Goal: Information Seeking & Learning: Learn about a topic

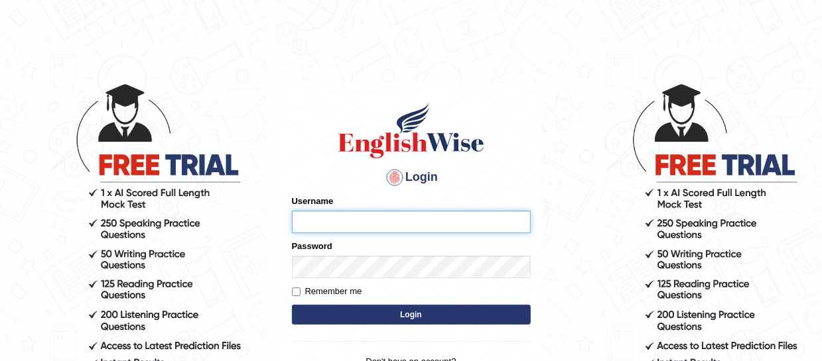
type input "mmr25"
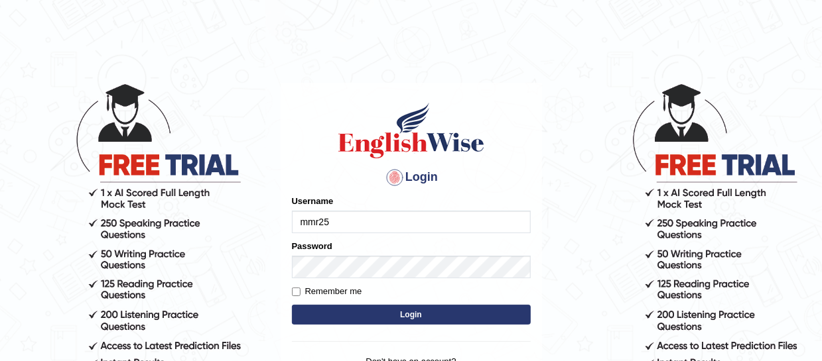
click at [401, 311] on button "Login" at bounding box center [411, 315] width 239 height 20
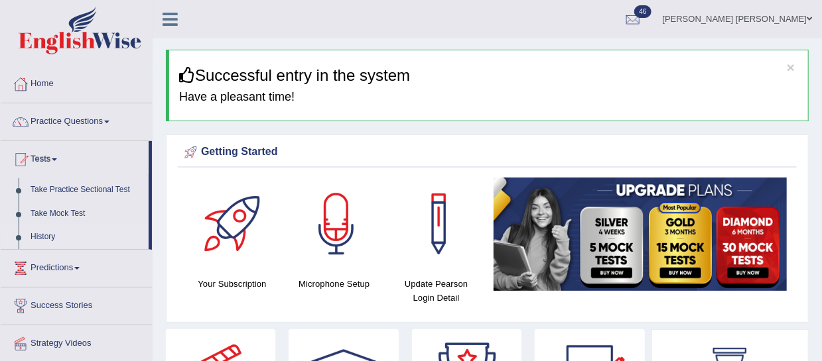
click at [48, 235] on link "History" at bounding box center [87, 237] width 124 height 24
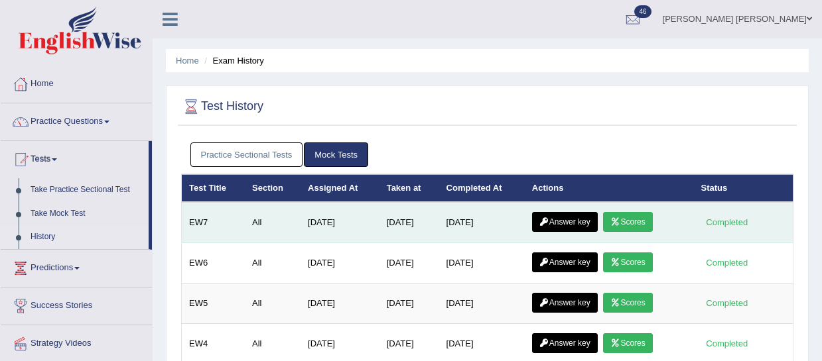
click at [570, 221] on link "Answer key" at bounding box center [565, 222] width 66 height 20
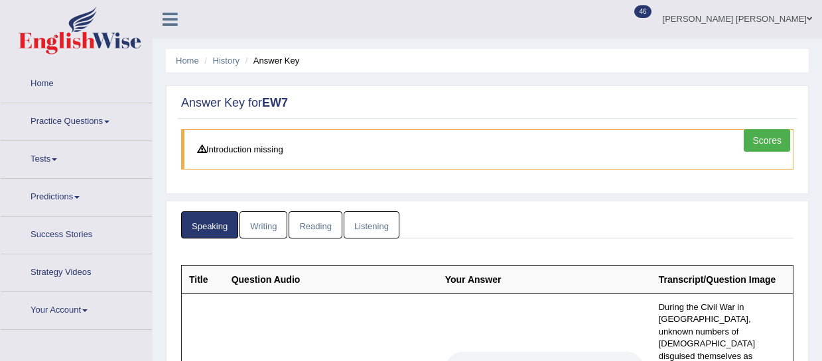
click at [259, 212] on link "Writing" at bounding box center [263, 225] width 48 height 27
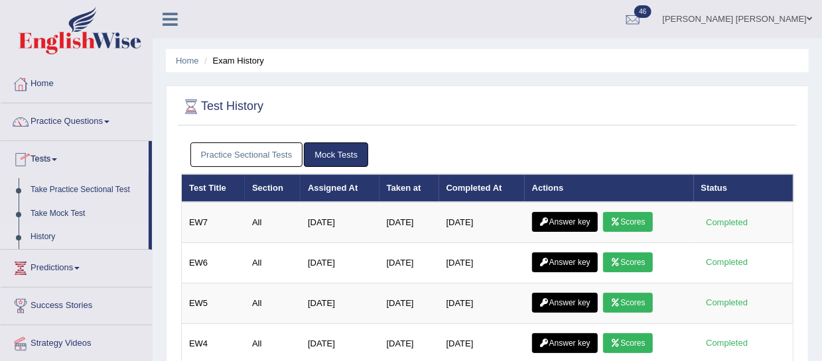
click at [46, 239] on link "History" at bounding box center [87, 237] width 124 height 24
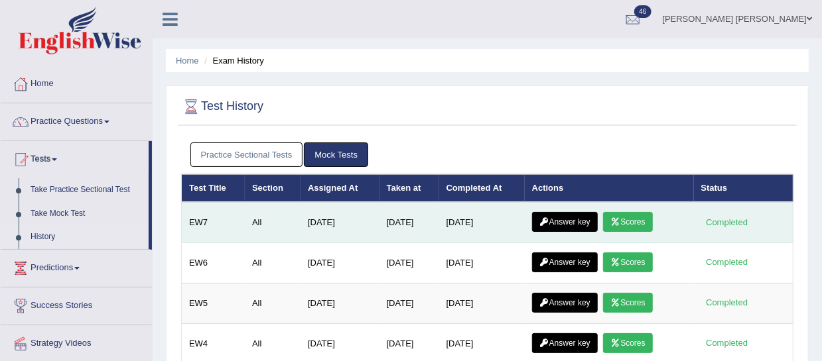
click at [620, 220] on icon at bounding box center [615, 222] width 10 height 8
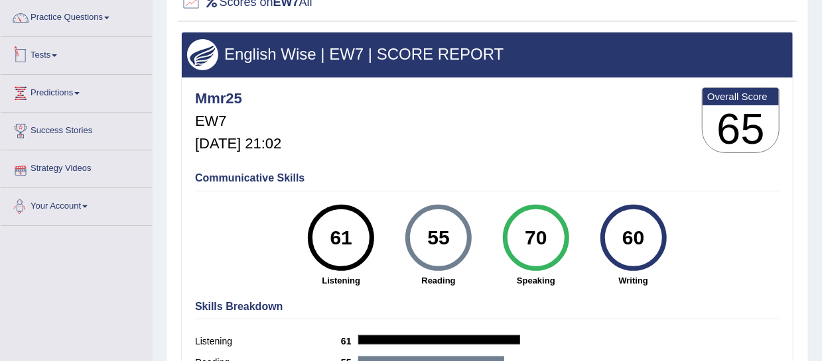
click at [37, 56] on link "Tests" at bounding box center [76, 53] width 151 height 33
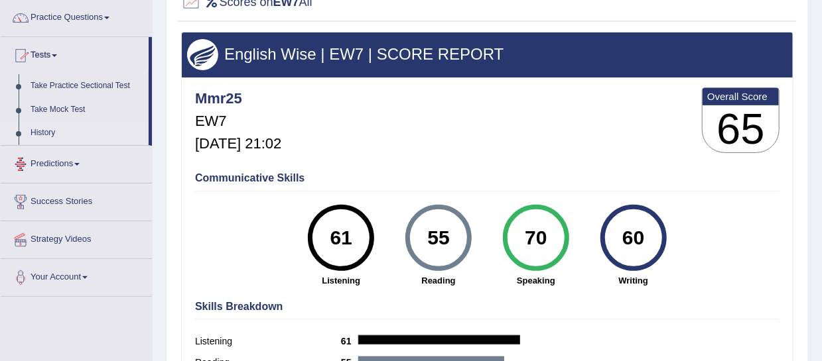
click at [39, 132] on link "History" at bounding box center [87, 133] width 124 height 24
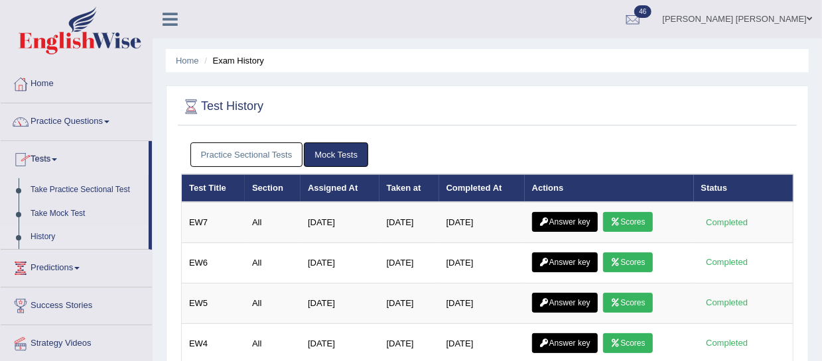
click at [555, 260] on link "Answer key" at bounding box center [565, 263] width 66 height 20
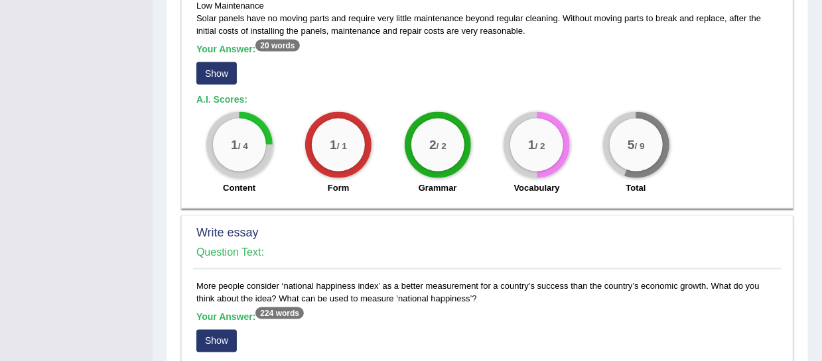
scroll to position [922, 0]
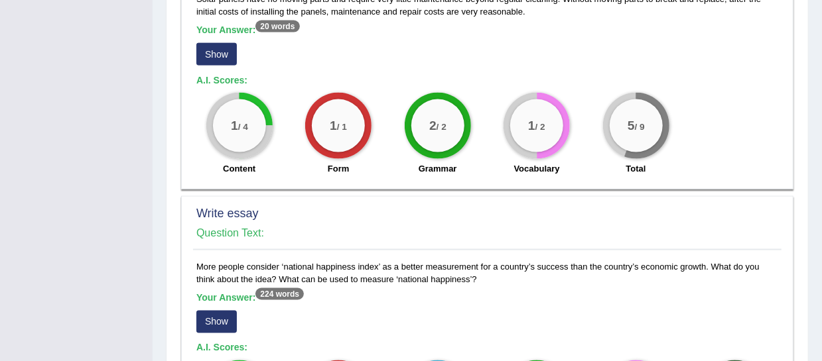
drag, startPoint x: 196, startPoint y: 263, endPoint x: 509, endPoint y: 278, distance: 314.0
copy div "More people consider ‘national happiness index’ as a better measurement for a c…"
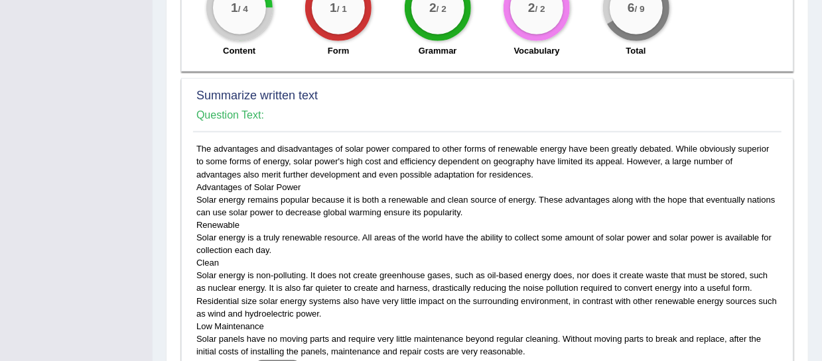
scroll to position [597, 0]
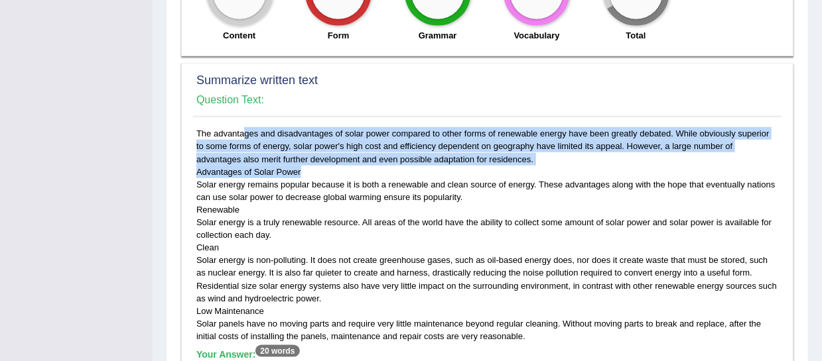
drag, startPoint x: 196, startPoint y: 131, endPoint x: 374, endPoint y: 166, distance: 181.1
click at [374, 166] on div "The advantages and disadvantages of solar power compared to other forms of rene…" at bounding box center [487, 316] width 588 height 379
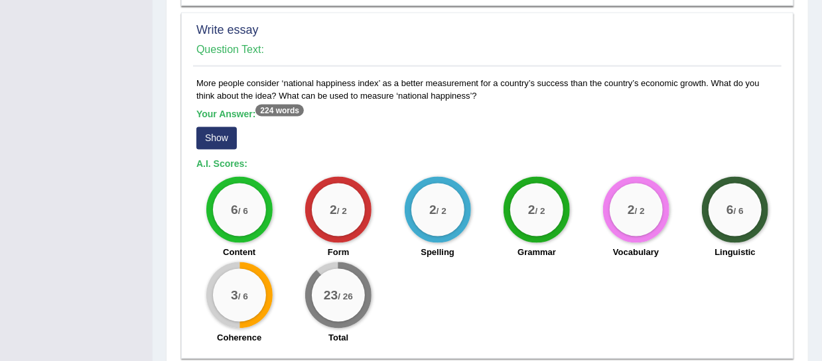
scroll to position [1109, 0]
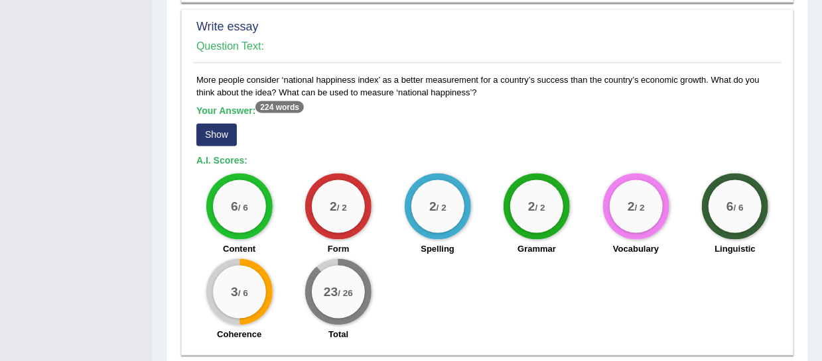
click at [231, 133] on button "Show" at bounding box center [216, 135] width 40 height 23
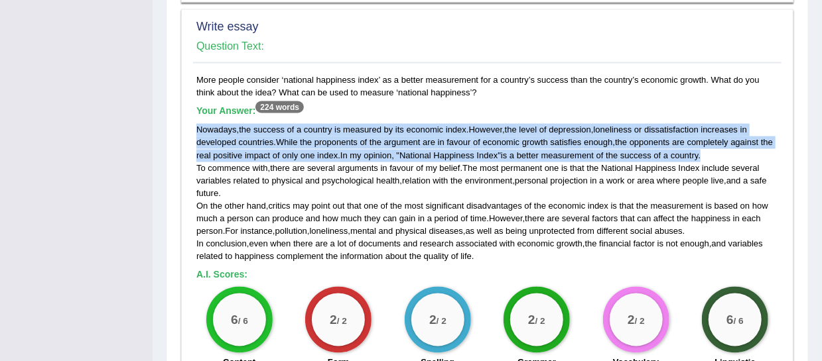
drag, startPoint x: 196, startPoint y: 126, endPoint x: 742, endPoint y: 147, distance: 546.8
click at [746, 149] on div "Nowadays , the success of a country is measured by its economic index . However…" at bounding box center [487, 193] width 582 height 139
copy div "Nowadays , the success of a country is measured by its economic index . However…"
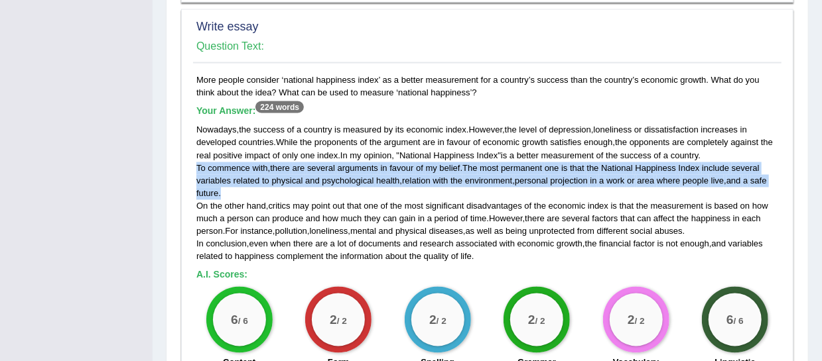
drag, startPoint x: 196, startPoint y: 163, endPoint x: 223, endPoint y: 186, distance: 35.7
click at [224, 187] on div "Nowadays , the success of a country is measured by its economic index . However…" at bounding box center [487, 193] width 582 height 139
copy div "To commence with , there are several arguments in favour of my belief . The mos…"
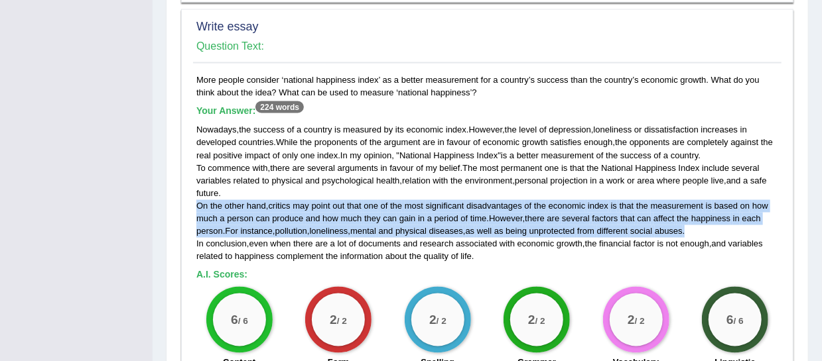
drag, startPoint x: 196, startPoint y: 201, endPoint x: 721, endPoint y: 227, distance: 525.1
click at [721, 227] on div "Nowadays , the success of a country is measured by its economic index . However…" at bounding box center [487, 193] width 582 height 139
copy div "On the other hand , critics may point out that one of the most significant disa…"
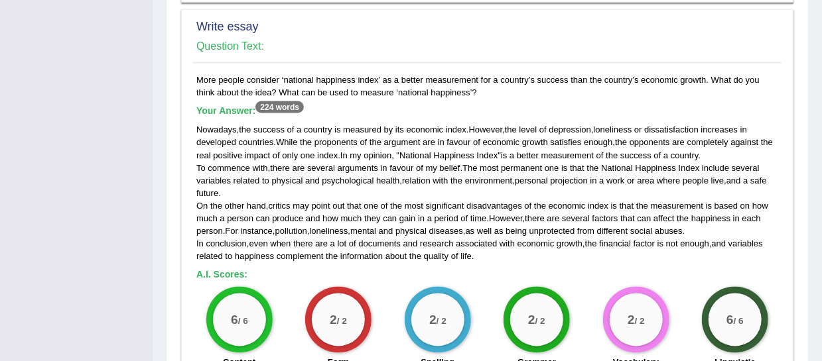
drag, startPoint x: 197, startPoint y: 241, endPoint x: 479, endPoint y: 255, distance: 282.8
click at [479, 256] on div "Nowadays , the success of a country is measured by its economic index . However…" at bounding box center [487, 193] width 582 height 139
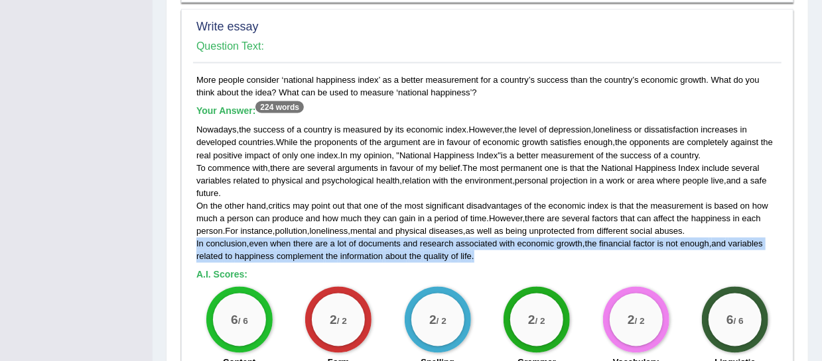
drag, startPoint x: 476, startPoint y: 255, endPoint x: 195, endPoint y: 241, distance: 281.5
click at [195, 241] on div "More people consider ‘national happiness index’ as a better measurement for a c…" at bounding box center [487, 268] width 588 height 389
copy div "In conclusion , even when there are a lot of documents and research associated …"
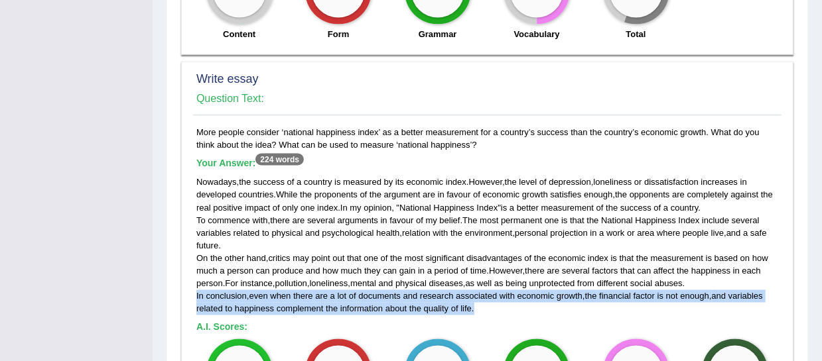
scroll to position [1056, 0]
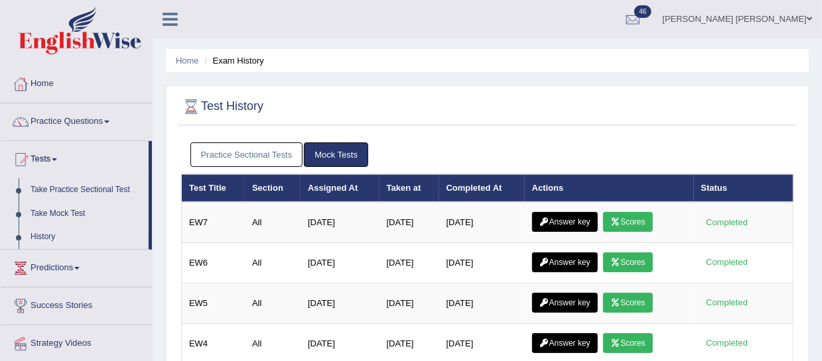
click at [644, 298] on link "Scores" at bounding box center [627, 303] width 49 height 20
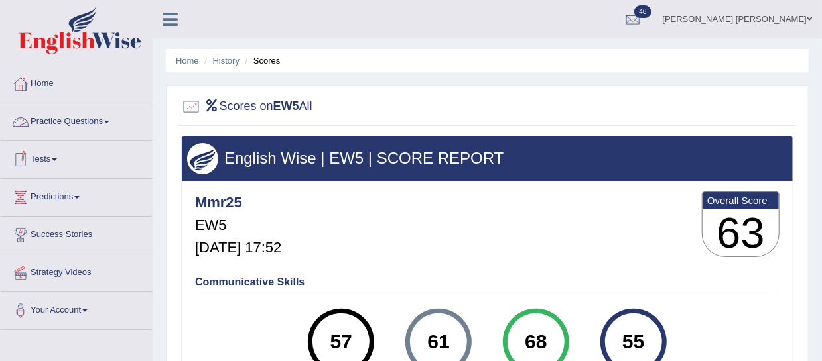
drag, startPoint x: 214, startPoint y: 103, endPoint x: 190, endPoint y: 107, distance: 24.3
click at [213, 103] on icon at bounding box center [211, 105] width 15 height 12
click at [189, 107] on div at bounding box center [191, 107] width 20 height 20
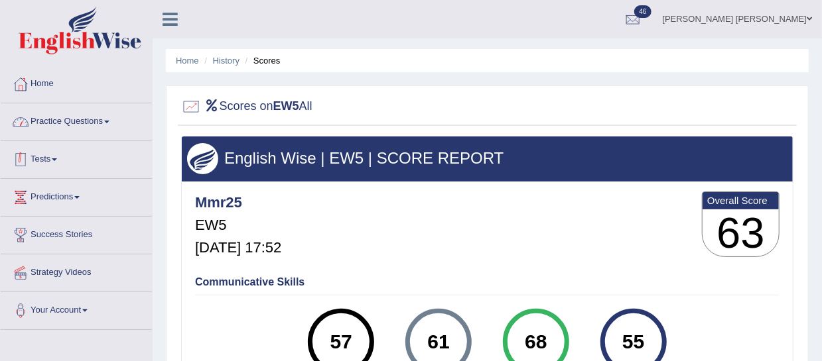
click at [36, 156] on link "Tests" at bounding box center [76, 157] width 151 height 33
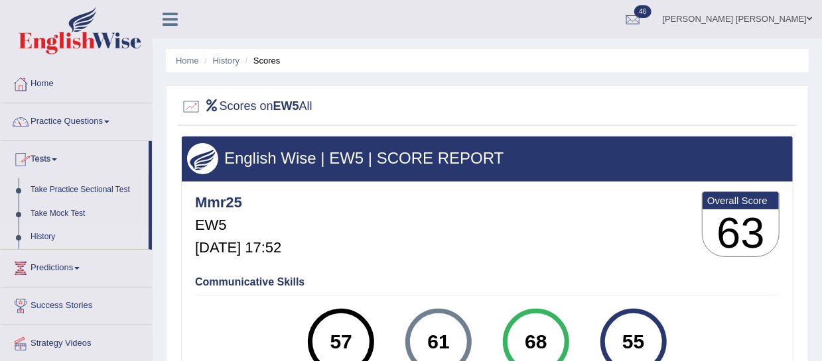
click at [46, 237] on link "History" at bounding box center [87, 237] width 124 height 24
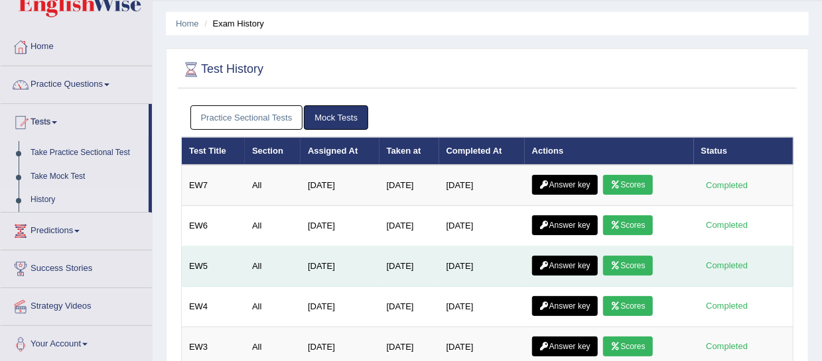
click at [578, 263] on link "Answer key" at bounding box center [565, 266] width 66 height 20
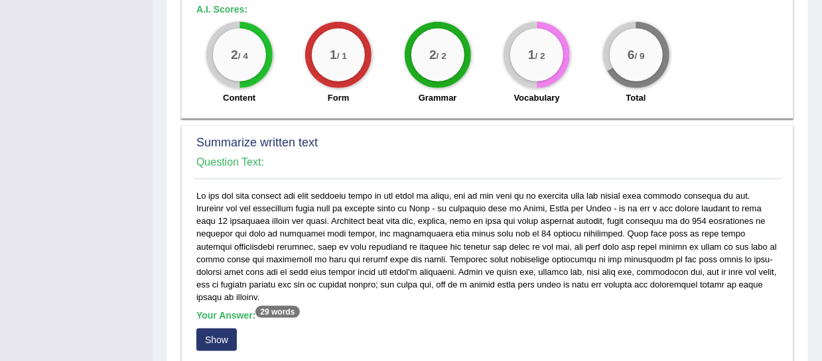
scroll to position [1135, 0]
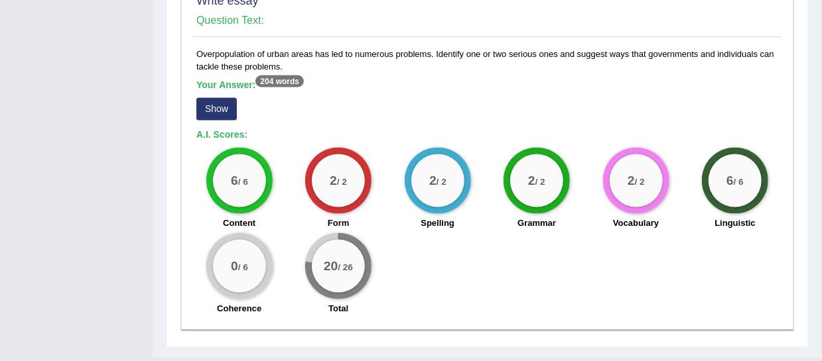
click at [220, 98] on button "Show" at bounding box center [216, 109] width 40 height 23
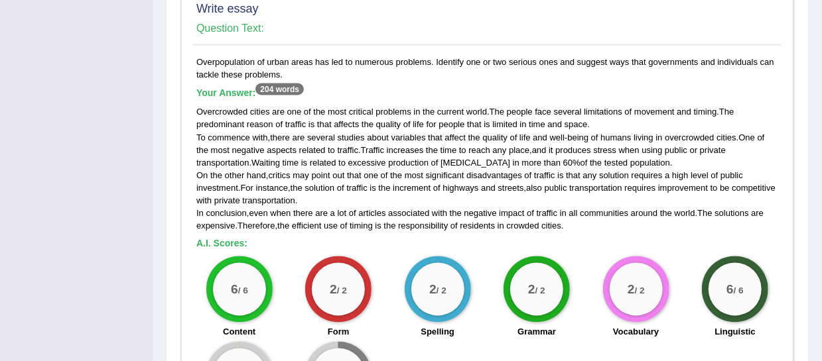
scroll to position [1107, 0]
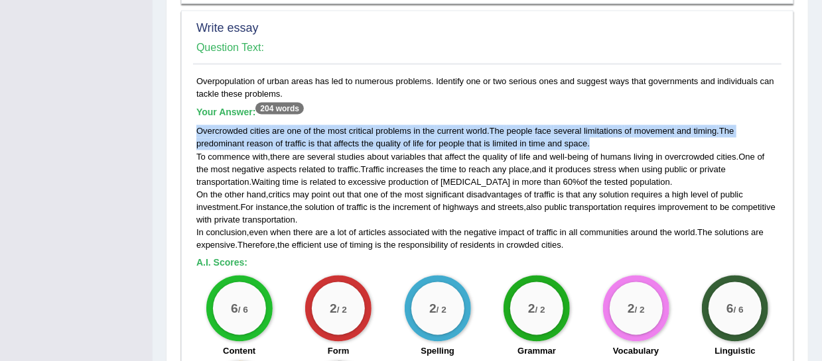
drag, startPoint x: 197, startPoint y: 100, endPoint x: 614, endPoint y: 115, distance: 417.4
click at [615, 125] on div "Overcrowded cities are one of the most critical problems in the current world .…" at bounding box center [487, 188] width 582 height 127
copy div "Overcrowded cities are one of the most critical problems in the current world .…"
drag, startPoint x: 197, startPoint y: 53, endPoint x: 306, endPoint y: 62, distance: 109.1
click at [308, 75] on div "Overpopulation of urban areas has led to numerous problems. Identify one or two…" at bounding box center [487, 263] width 588 height 376
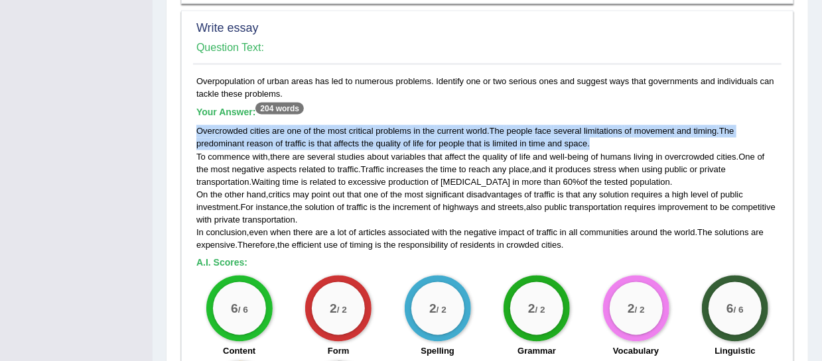
copy div "Overpopulation of urban areas has led to numerous problems. Identify one or two…"
drag, startPoint x: 198, startPoint y: 101, endPoint x: 580, endPoint y: 113, distance: 382.8
click at [601, 125] on div "Overcrowded cities are one of the most critical problems in the current world .…" at bounding box center [487, 188] width 582 height 127
copy div "Overcrowded cities are one of the most critical problems in the current world .…"
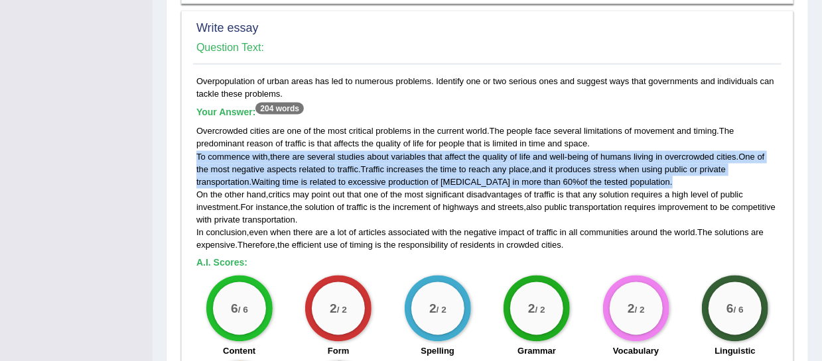
drag, startPoint x: 197, startPoint y: 129, endPoint x: 601, endPoint y: 151, distance: 405.1
click at [659, 148] on div "Overcrowded cities are one of the most critical problems in the current world .…" at bounding box center [487, 188] width 582 height 127
copy div "To commence with , there are several studies about variables that affect the qu…"
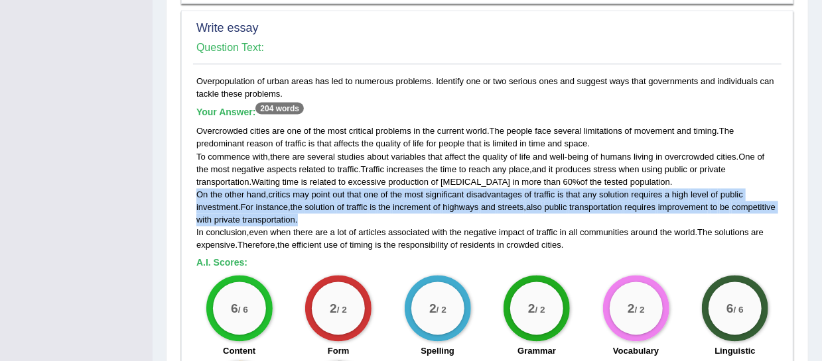
drag, startPoint x: 198, startPoint y: 166, endPoint x: 357, endPoint y: 182, distance: 160.0
click at [369, 190] on div "Overcrowded cities are one of the most critical problems in the current world .…" at bounding box center [487, 188] width 582 height 127
copy div "On the other hand , critics may point out that one of the most significant disa…"
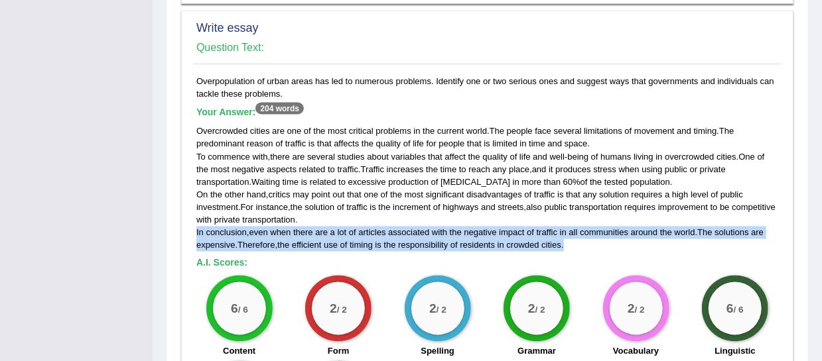
drag, startPoint x: 196, startPoint y: 203, endPoint x: 566, endPoint y: 213, distance: 369.5
click at [619, 219] on div "Overcrowded cities are one of the most critical problems in the current world .…" at bounding box center [487, 188] width 582 height 127
copy div "In conclusion , even when there are a lot of articles associated with the negat…"
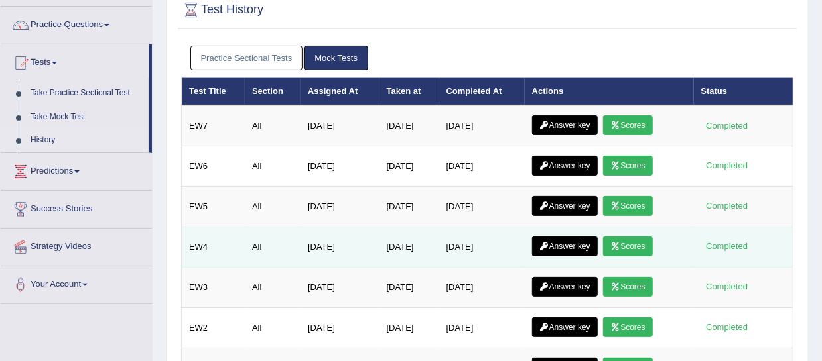
click at [575, 244] on link "Answer key" at bounding box center [565, 247] width 66 height 20
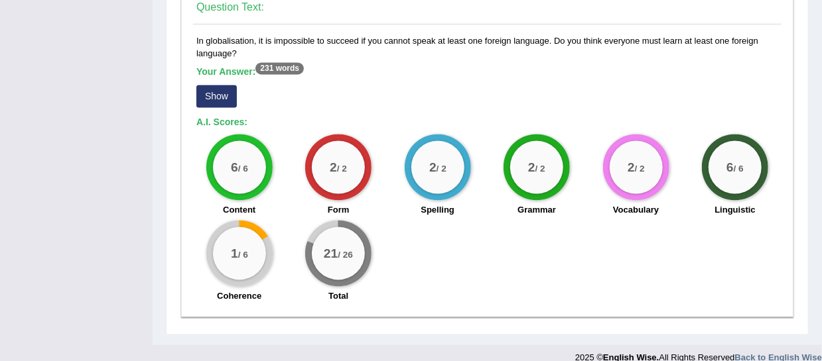
scroll to position [1043, 0]
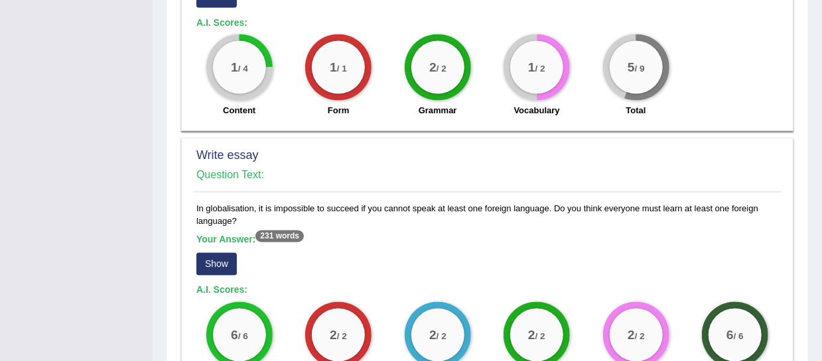
click at [218, 253] on button "Show" at bounding box center [216, 264] width 40 height 23
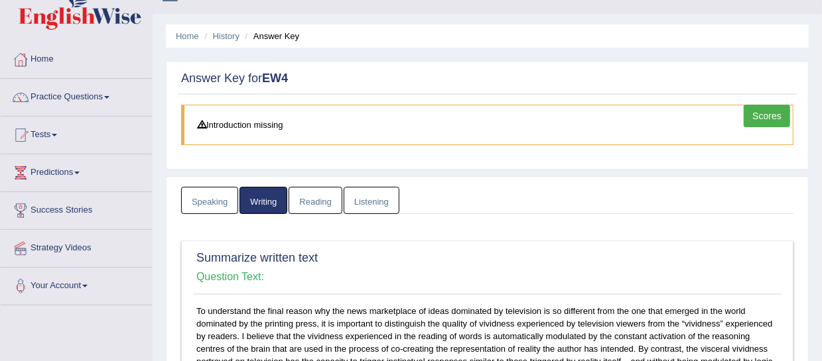
scroll to position [0, 0]
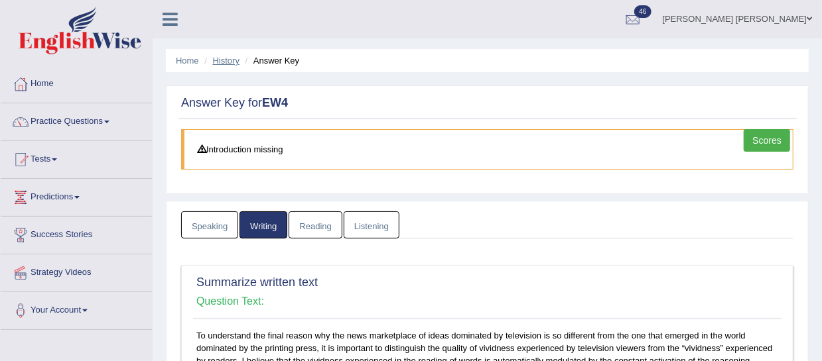
click at [224, 61] on link "History" at bounding box center [226, 61] width 27 height 10
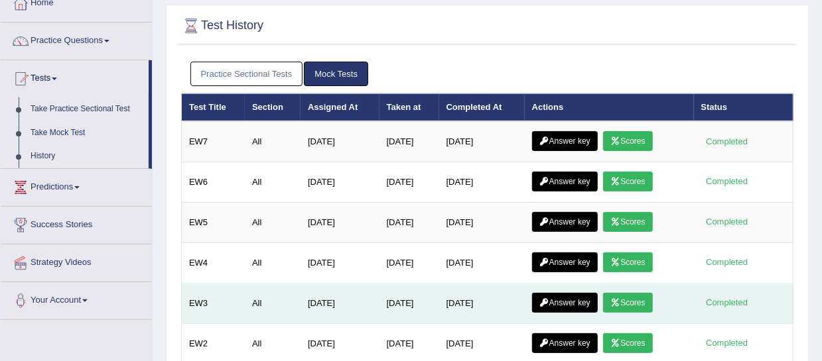
click at [568, 302] on link "Answer key" at bounding box center [565, 303] width 66 height 20
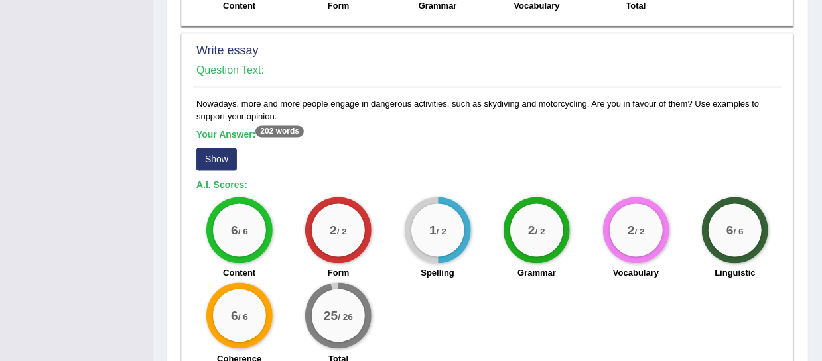
scroll to position [1135, 0]
click at [221, 160] on button "Show" at bounding box center [216, 160] width 40 height 23
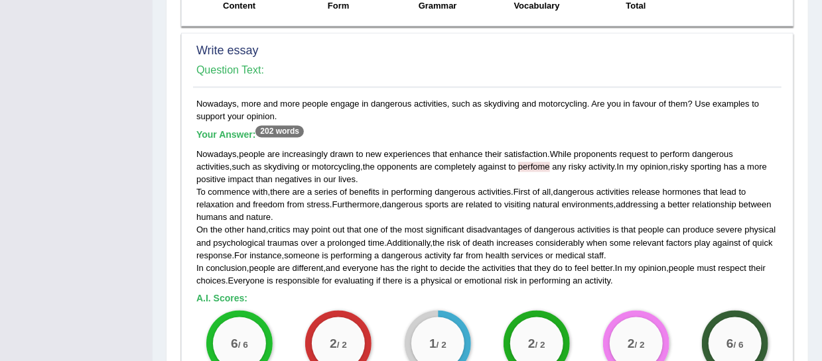
drag, startPoint x: 197, startPoint y: 99, endPoint x: 310, endPoint y: 110, distance: 113.2
click at [310, 110] on div "Nowadays, more and more people engage in dangerous activities, such as skydivin…" at bounding box center [487, 292] width 588 height 389
copy div "Nowadays, more and more people engage in dangerous activities, such as skydivin…"
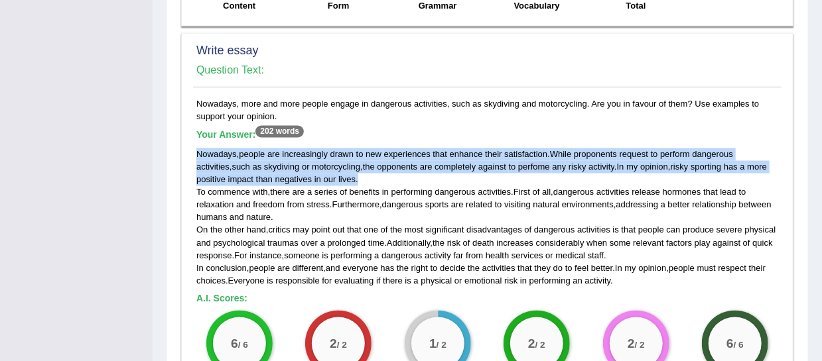
drag, startPoint x: 197, startPoint y: 148, endPoint x: 384, endPoint y: 172, distance: 188.6
click at [385, 172] on div "Nowadays , people are increasingly drawn to new experiences that enhance their …" at bounding box center [487, 218] width 582 height 139
copy div "Nowadays , people are increasingly drawn to new experiences that enhance their …"
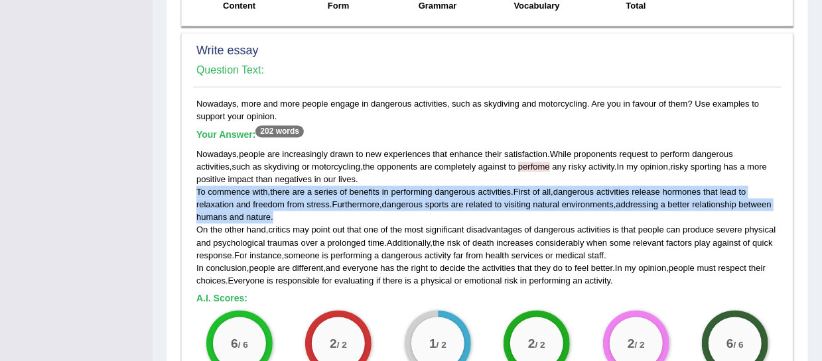
drag, startPoint x: 195, startPoint y: 189, endPoint x: 319, endPoint y: 216, distance: 126.8
click at [319, 216] on div "Nowadays , people are increasingly drawn to new experiences that enhance their …" at bounding box center [487, 218] width 582 height 139
copy div "To commence with , there are a series of benefits in performing dangerous activ…"
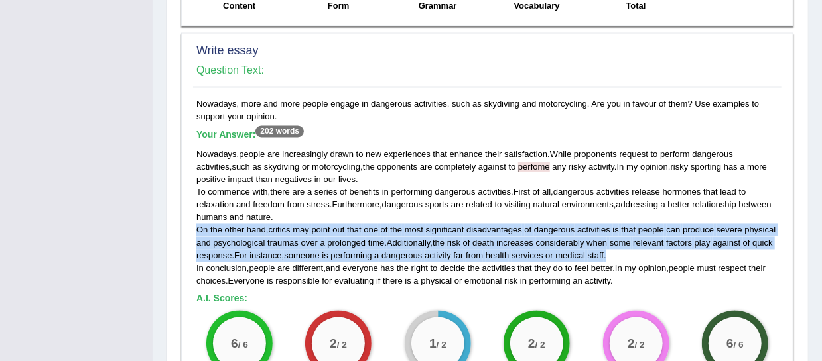
drag, startPoint x: 196, startPoint y: 227, endPoint x: 715, endPoint y: 247, distance: 519.6
click at [715, 247] on div "Nowadays , people are increasingly drawn to new experiences that enhance their …" at bounding box center [487, 218] width 582 height 139
copy div "On the other hand , critics may point out that one of the most significant disa…"
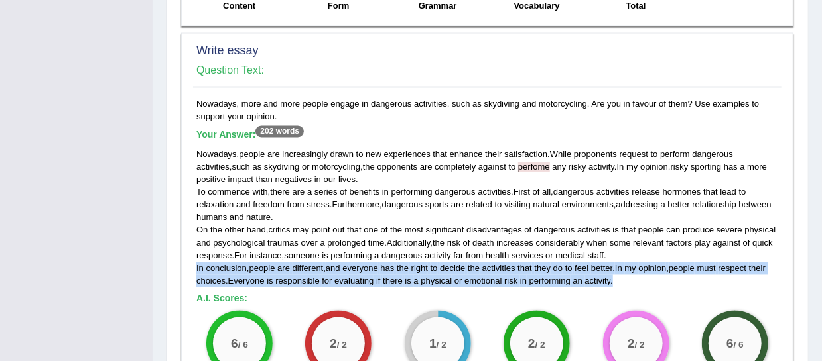
drag, startPoint x: 196, startPoint y: 264, endPoint x: 679, endPoint y: 273, distance: 483.5
click at [683, 279] on div "Nowadays , people are increasingly drawn to new experiences that enhance their …" at bounding box center [487, 218] width 582 height 139
copy div "In conclusion , people are different , and everyone has the right to decide the…"
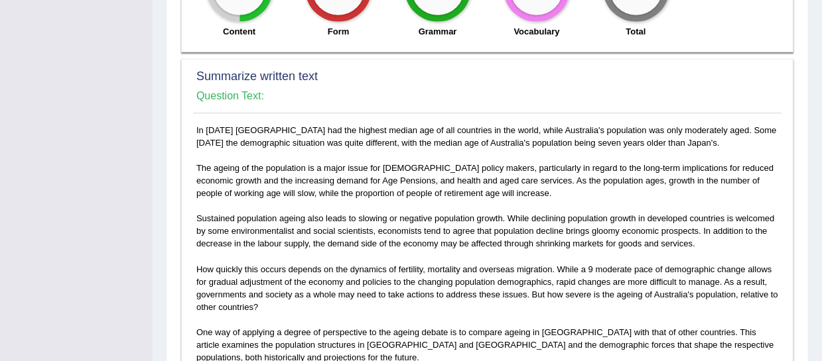
scroll to position [605, 0]
